Goal: Task Accomplishment & Management: Manage account settings

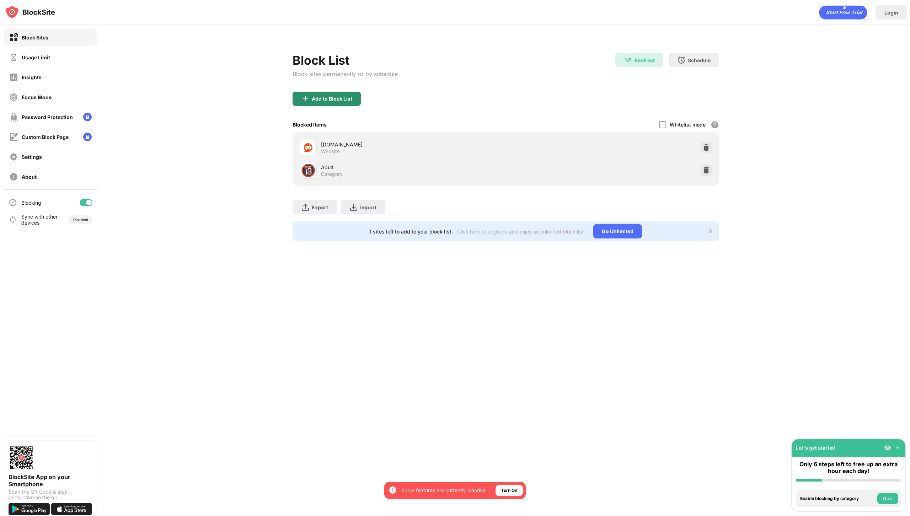
click at [312, 102] on div "Add to Block List" at bounding box center [327, 99] width 68 height 14
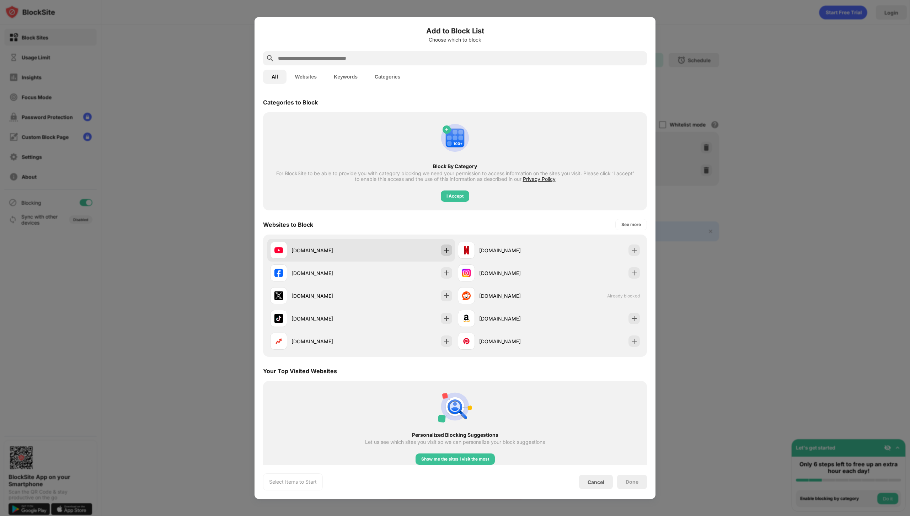
click at [445, 251] on img at bounding box center [446, 250] width 7 height 7
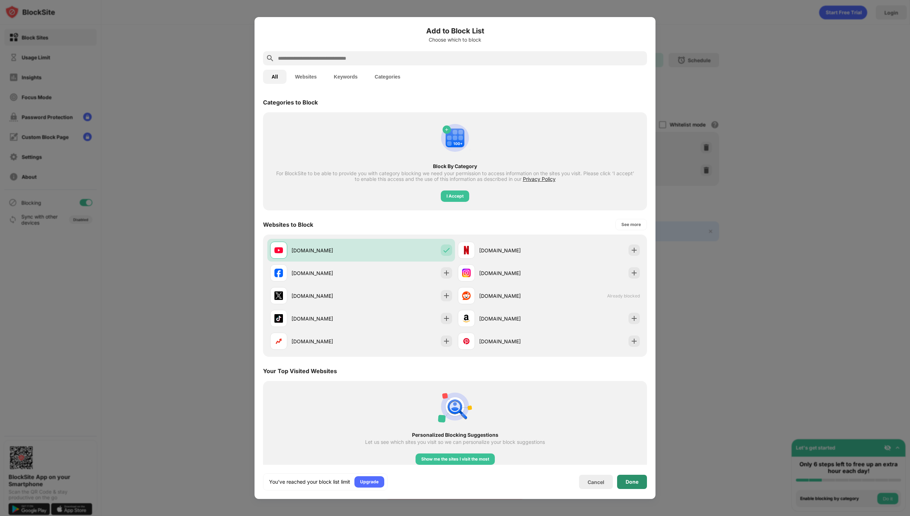
click at [638, 483] on div "Done" at bounding box center [632, 482] width 13 height 6
